Goal: Task Accomplishment & Management: Manage account settings

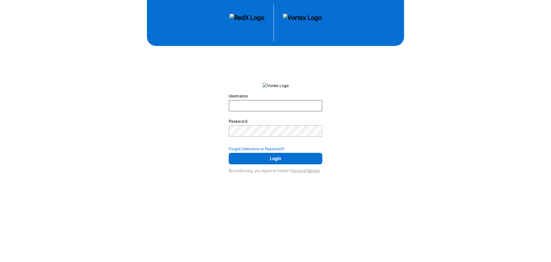
click at [264, 105] on input "Username" at bounding box center [275, 105] width 92 height 10
type input "davidvelasquez"
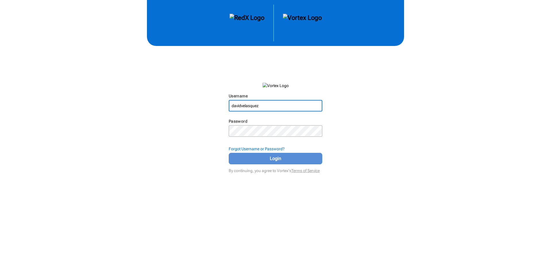
click at [281, 157] on span "Login" at bounding box center [275, 158] width 79 height 7
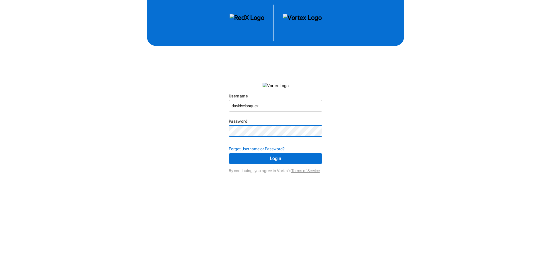
click at [216, 131] on div "Username [PERSON_NAME] N/A Password N/A Forgot Username or Password? Login By c…" at bounding box center [275, 87] width 551 height 174
click at [229, 153] on button "Login" at bounding box center [275, 158] width 93 height 11
